Goal: Answer question/provide support

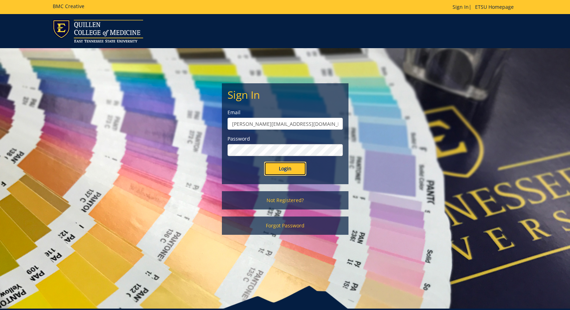
click at [289, 173] on input "Login" at bounding box center [285, 169] width 42 height 14
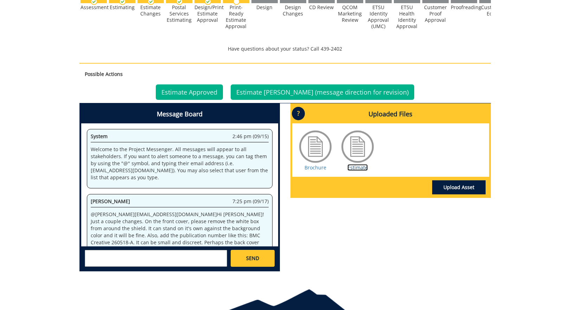
click at [356, 166] on link "Estimate" at bounding box center [358, 167] width 20 height 7
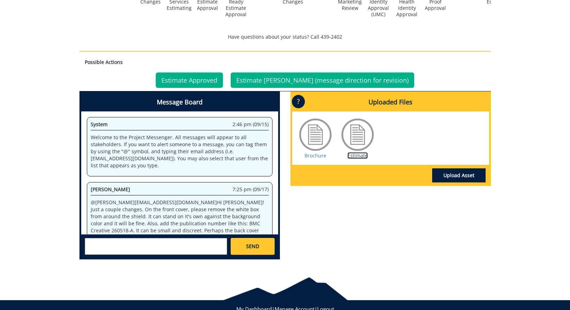
scroll to position [27, 0]
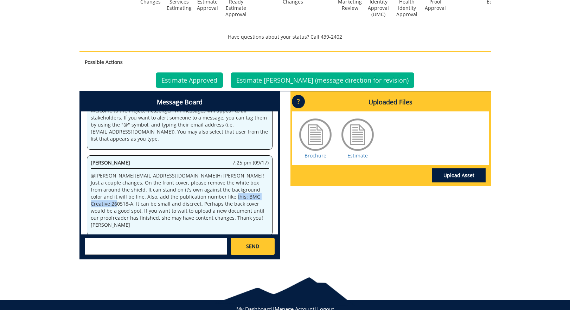
drag, startPoint x: 157, startPoint y: 197, endPoint x: 211, endPoint y: 197, distance: 53.8
click at [211, 197] on p "@ clamon@etsu.edu Hi Travis! Just a couple changes. On the front cover, please …" at bounding box center [180, 200] width 178 height 56
copy p "BMC Creative 260518-A"
click at [156, 239] on textarea at bounding box center [156, 246] width 143 height 17
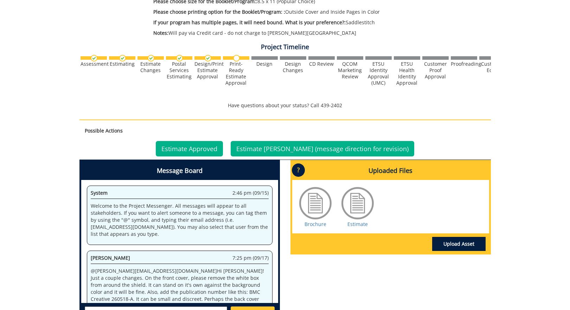
scroll to position [217, 0]
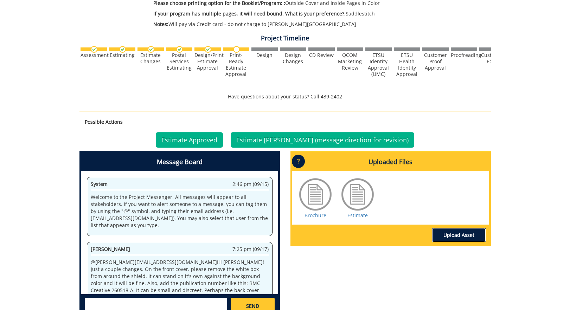
click at [469, 236] on link "Upload Asset" at bounding box center [458, 235] width 53 height 14
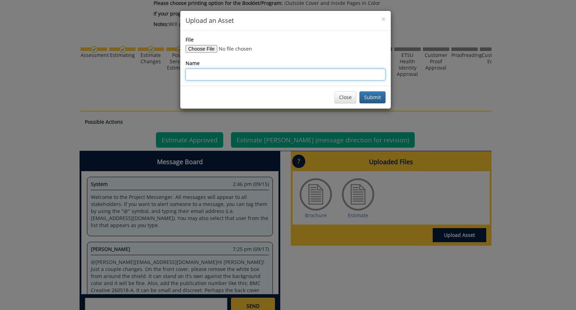
click at [233, 72] on input "Name" at bounding box center [285, 75] width 200 height 12
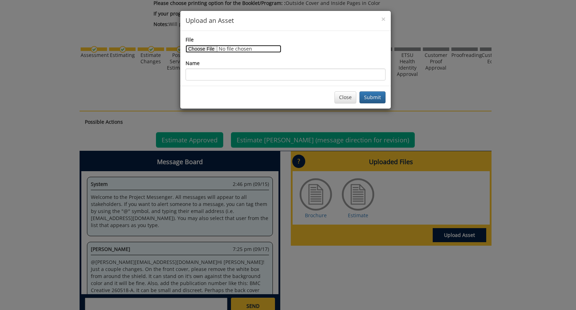
click at [197, 50] on input "File" at bounding box center [233, 49] width 96 height 8
type input "C:\fakepath\eBUG 2025 Program v2 .pdf"
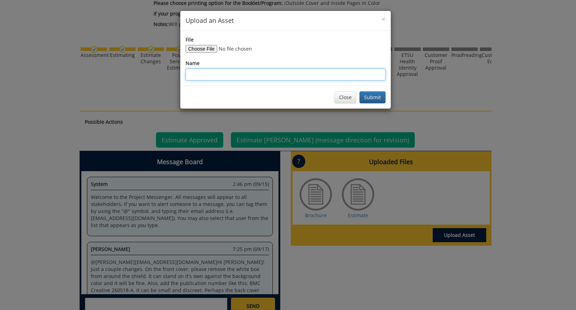
click at [276, 75] on input "Name" at bounding box center [285, 75] width 200 height 12
type input "S"
type input "Brochure (2nd Draft w/ Jill's changes)"
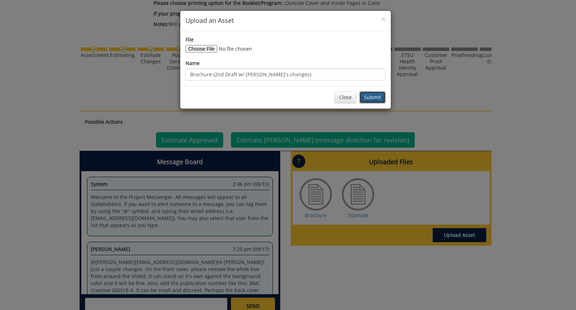
click at [373, 99] on button "Submit" at bounding box center [372, 97] width 26 height 12
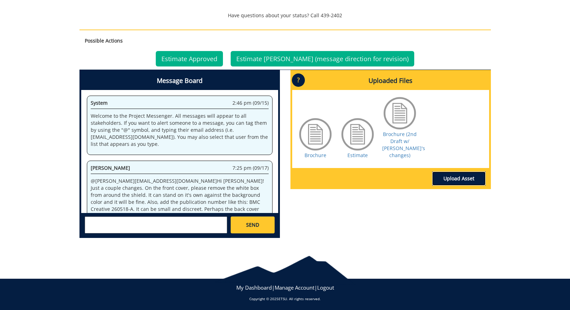
scroll to position [27, 0]
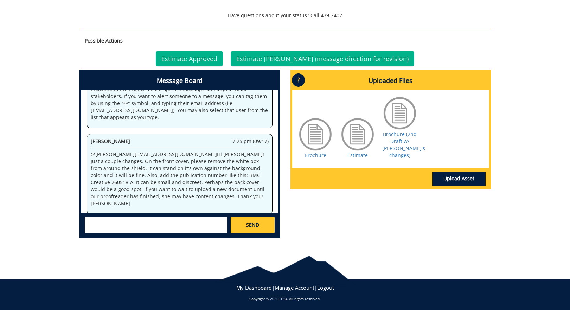
click at [173, 222] on textarea at bounding box center [156, 225] width 143 height 17
type textarea "I made the changes and uploaded the file."
click at [261, 227] on link "SEND" at bounding box center [253, 225] width 44 height 17
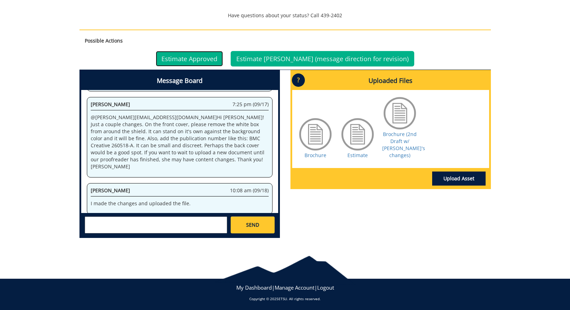
click at [202, 62] on link "Estimate Approved" at bounding box center [189, 58] width 67 height 15
